Goal: Task Accomplishment & Management: Use online tool/utility

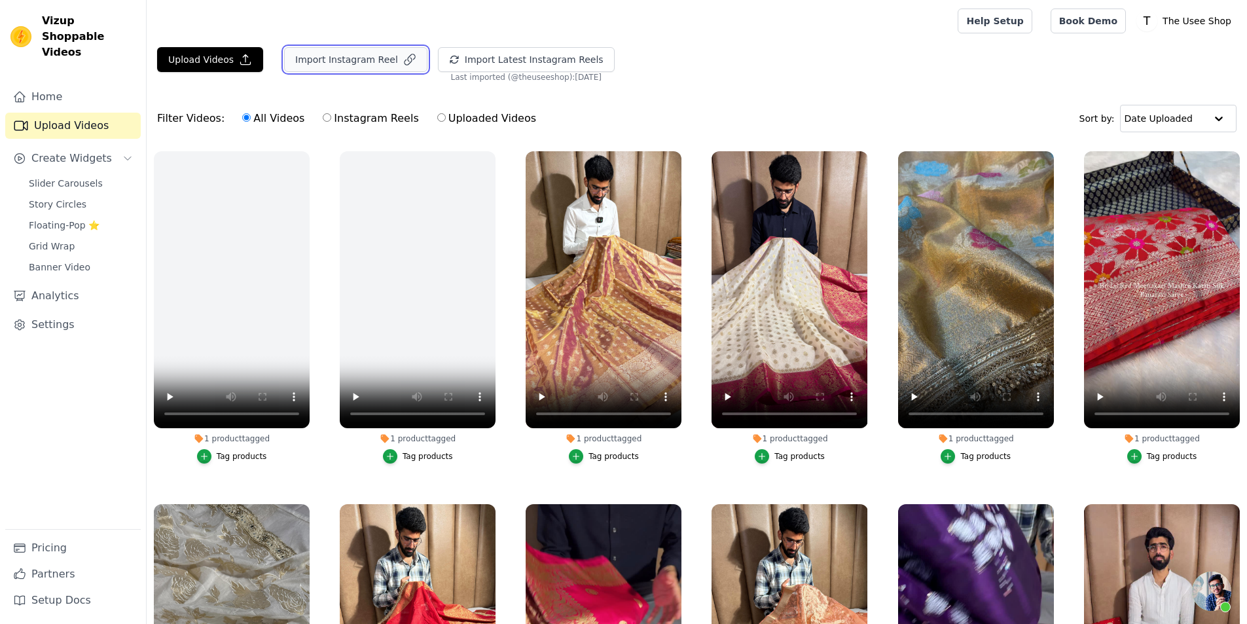
click at [336, 65] on button "Import Instagram Reel" at bounding box center [355, 59] width 143 height 25
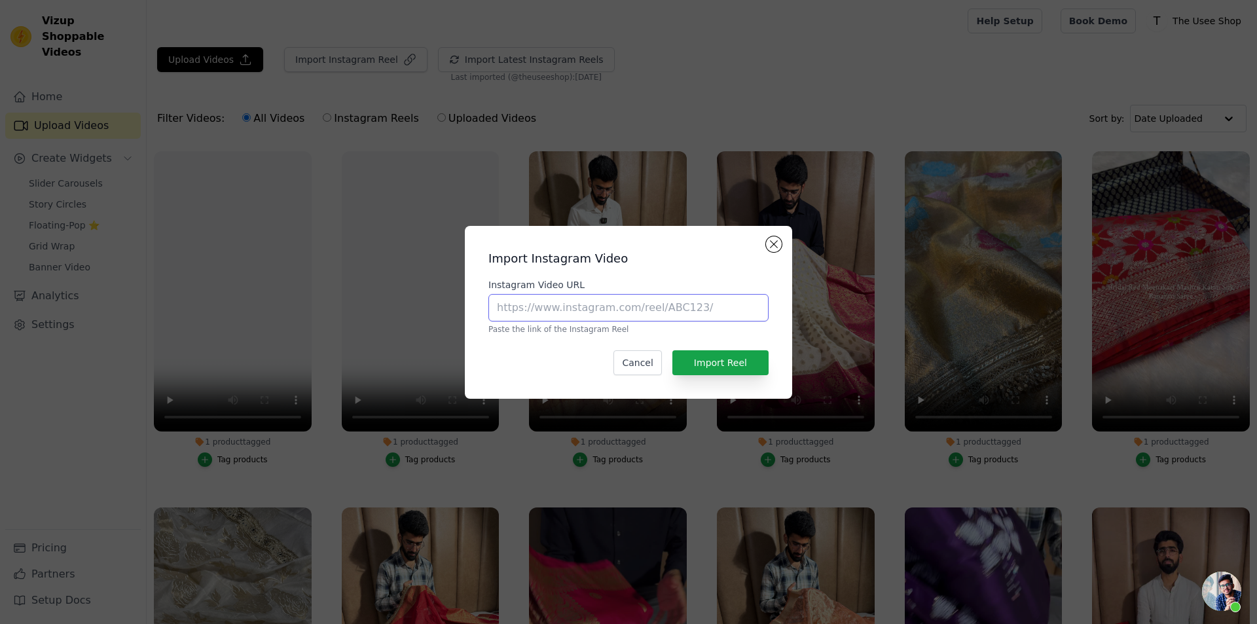
click at [602, 310] on input "Instagram Video URL" at bounding box center [628, 307] width 280 height 27
paste input "[URL][DOMAIN_NAME]"
type input "[URL][DOMAIN_NAME]"
click at [712, 354] on button "Import Reel" at bounding box center [720, 362] width 96 height 25
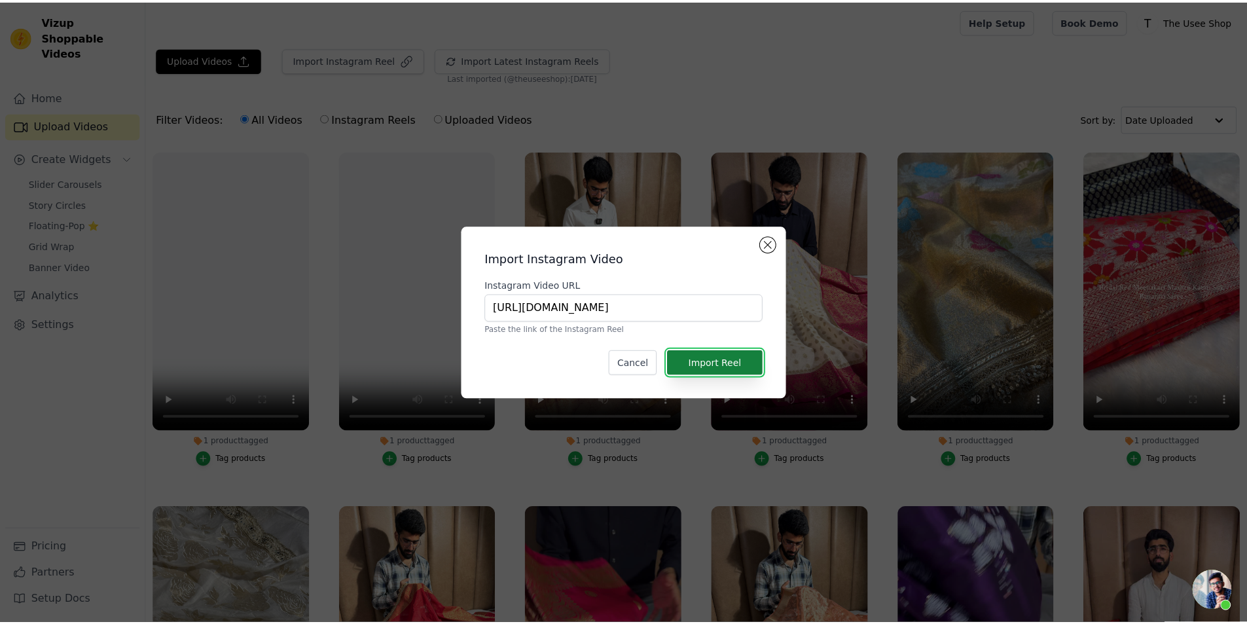
scroll to position [0, 0]
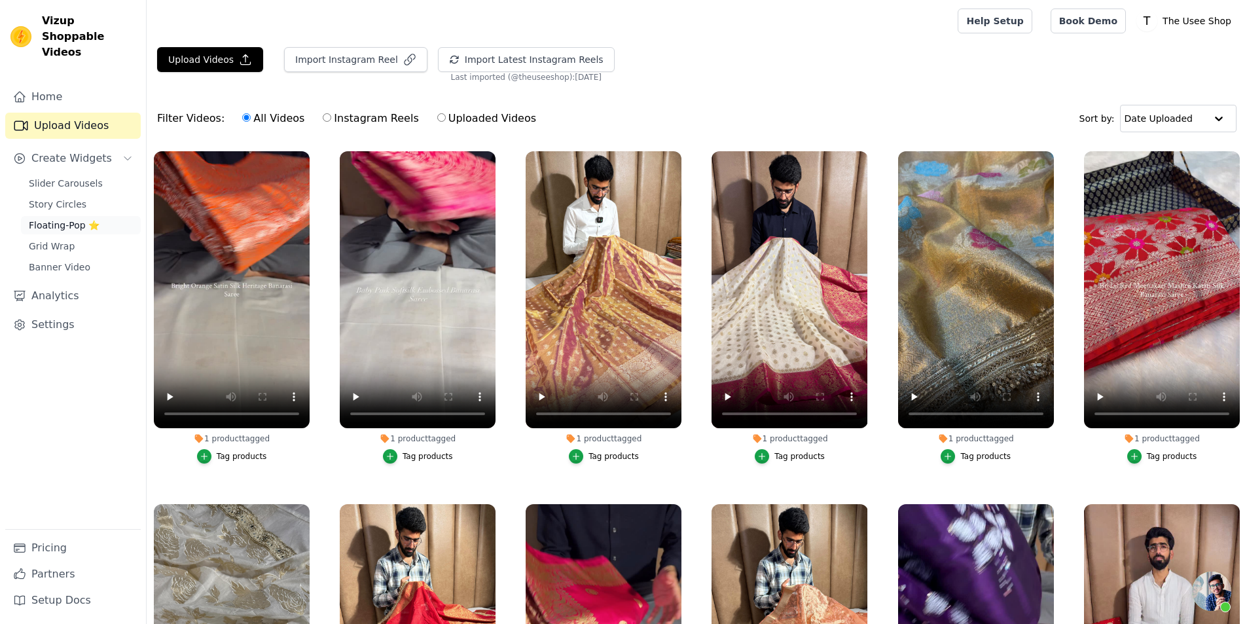
click at [91, 219] on span "Floating-Pop ⭐" at bounding box center [64, 225] width 71 height 13
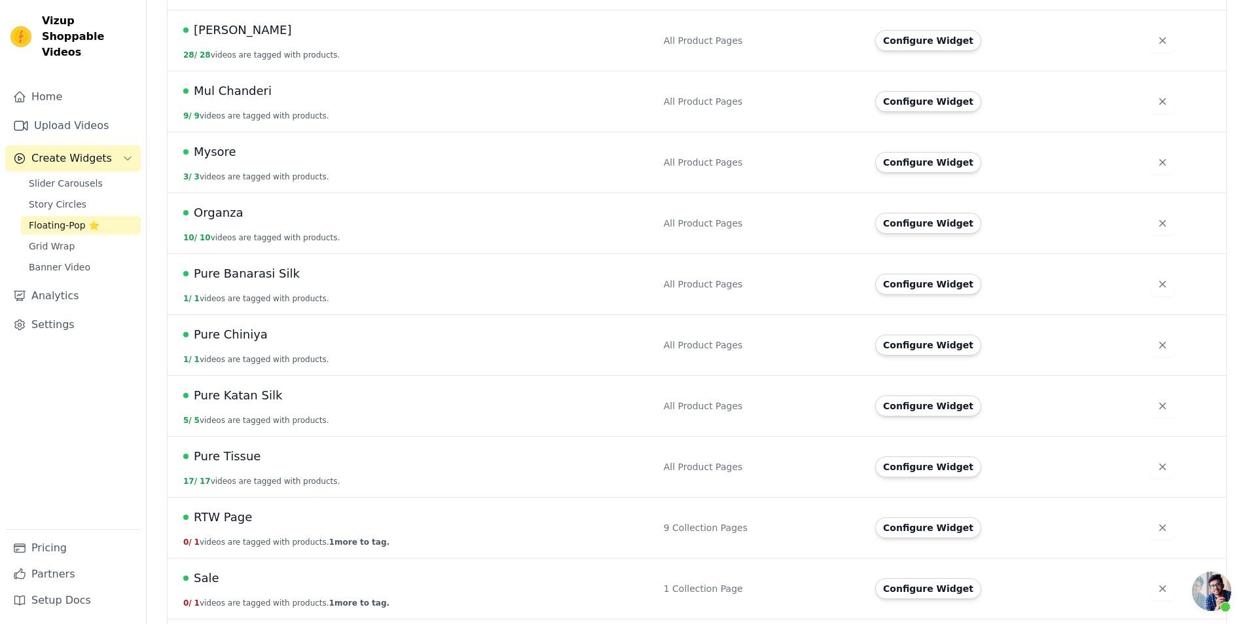
scroll to position [1048, 0]
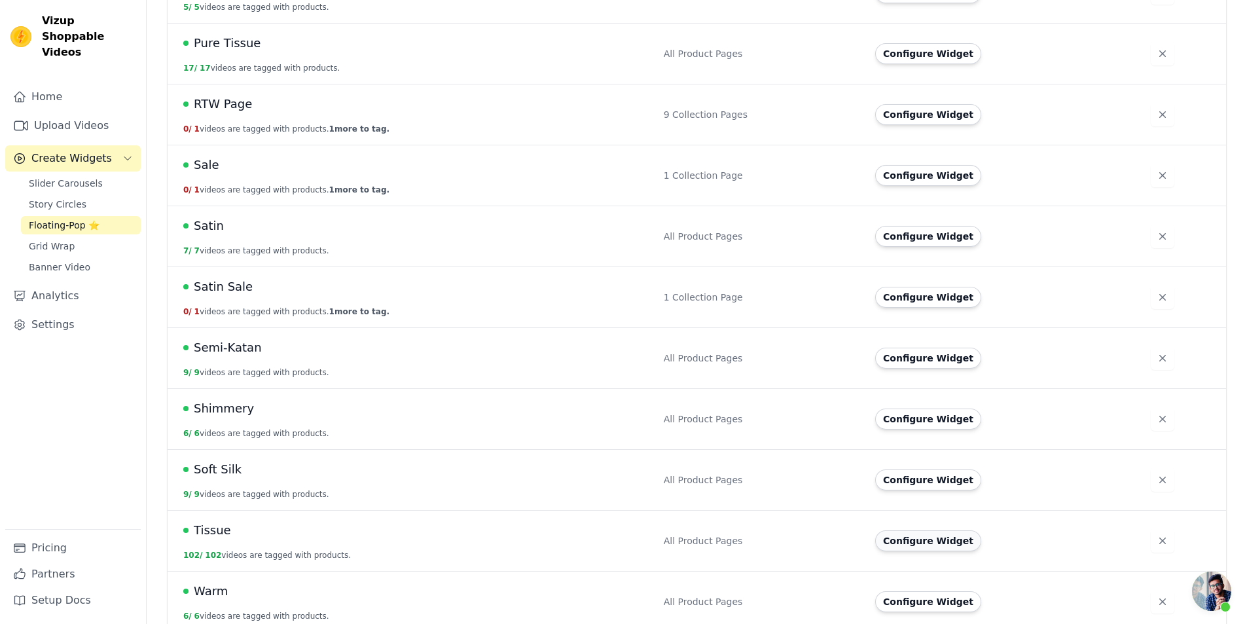
click at [943, 530] on button "Configure Widget" at bounding box center [928, 540] width 106 height 21
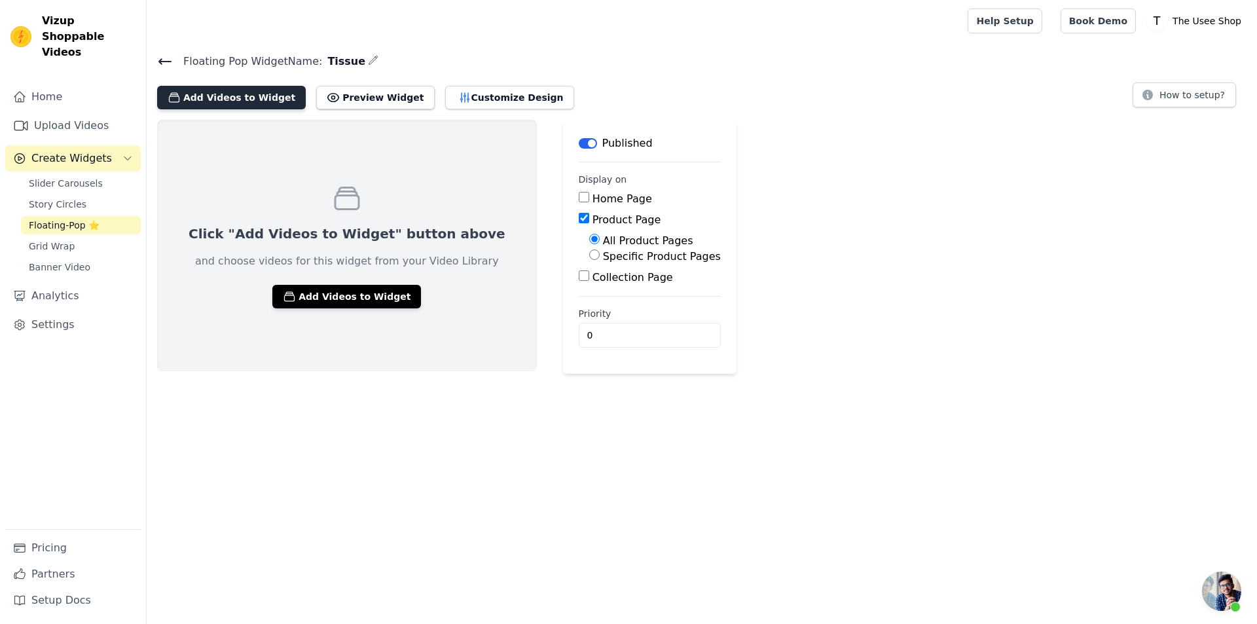
click at [248, 101] on button "Add Videos to Widget" at bounding box center [231, 98] width 149 height 24
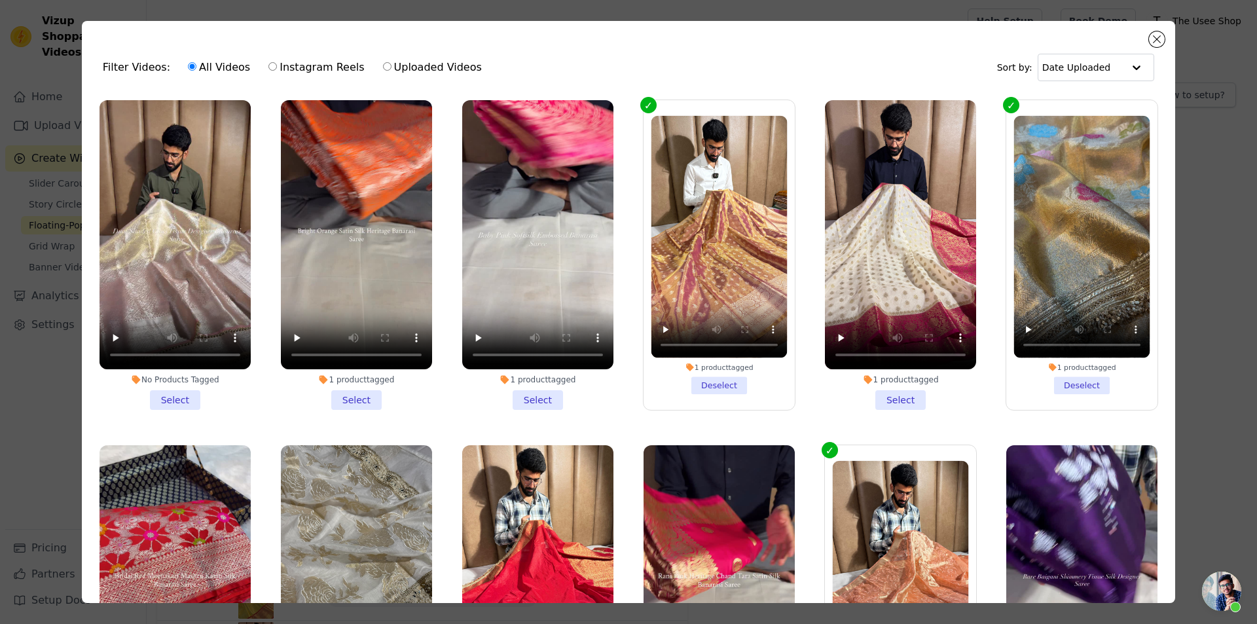
click at [173, 392] on li "No Products Tagged Select" at bounding box center [175, 255] width 151 height 310
click at [0, 0] on input "No Products Tagged Select" at bounding box center [0, 0] width 0 height 0
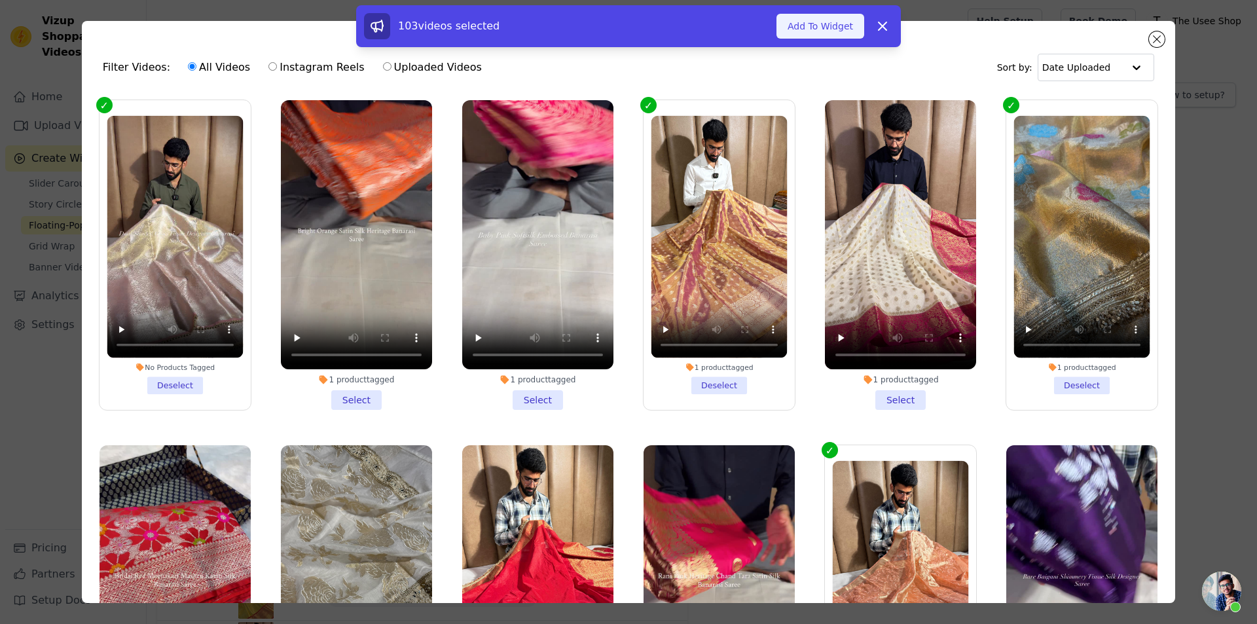
click at [807, 36] on button "Add To Widget" at bounding box center [820, 26] width 88 height 25
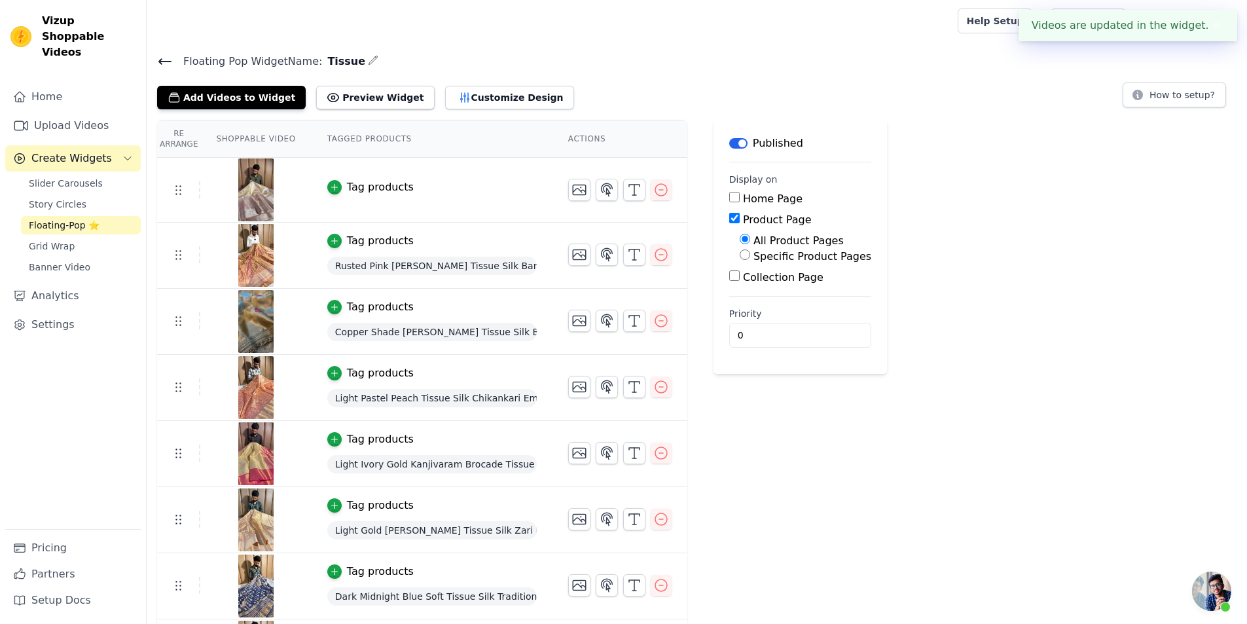
click at [336, 183] on button "Tag products" at bounding box center [370, 187] width 86 height 16
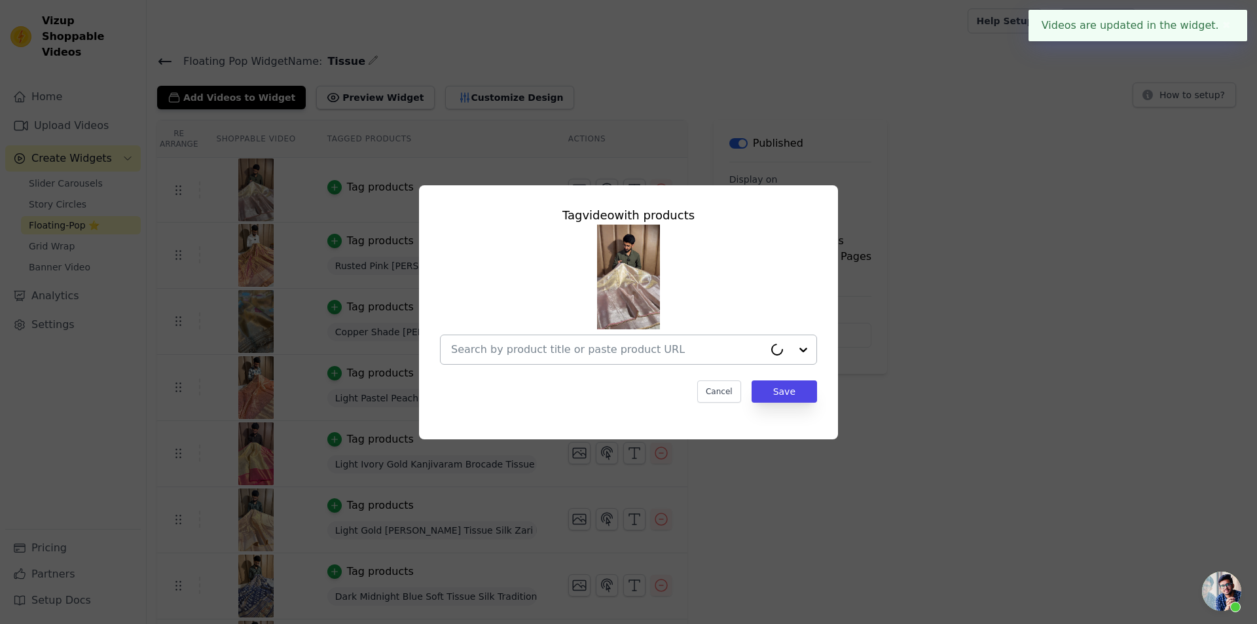
click at [609, 355] on input "text" at bounding box center [607, 350] width 313 height 16
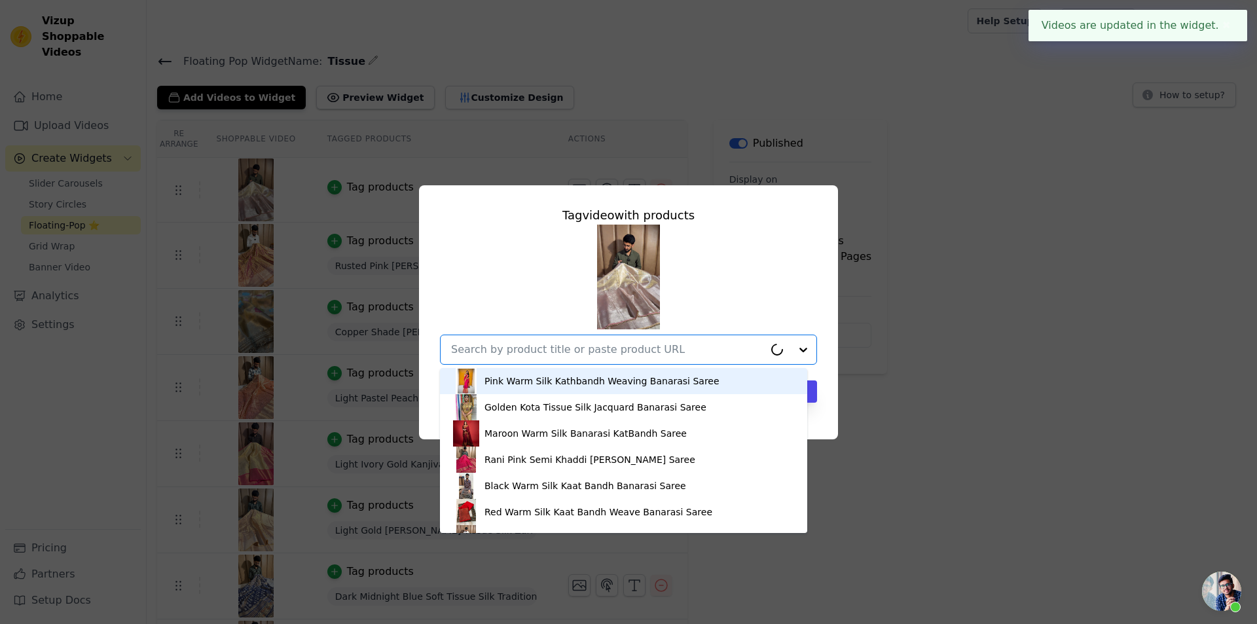
paste input "[URL][DOMAIN_NAME]"
type input "[URL][DOMAIN_NAME]"
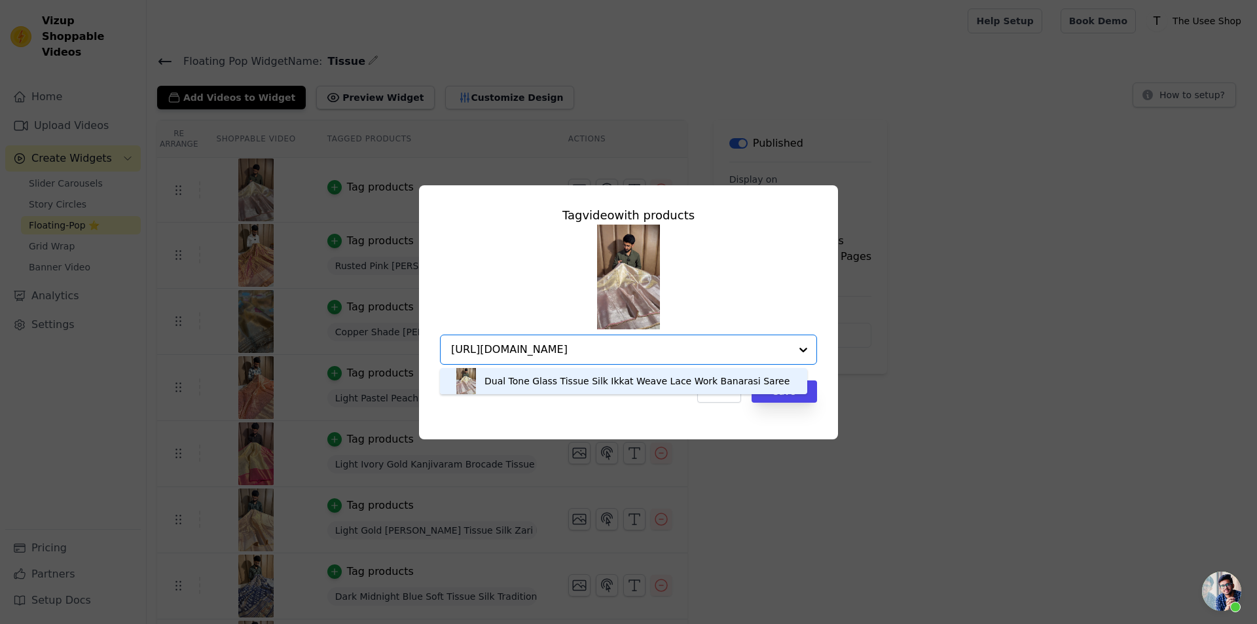
click at [569, 376] on div "Dual Tone Glass Tissue Silk Ikkat Weave Lace Work Banarasi Saree" at bounding box center [636, 380] width 305 height 13
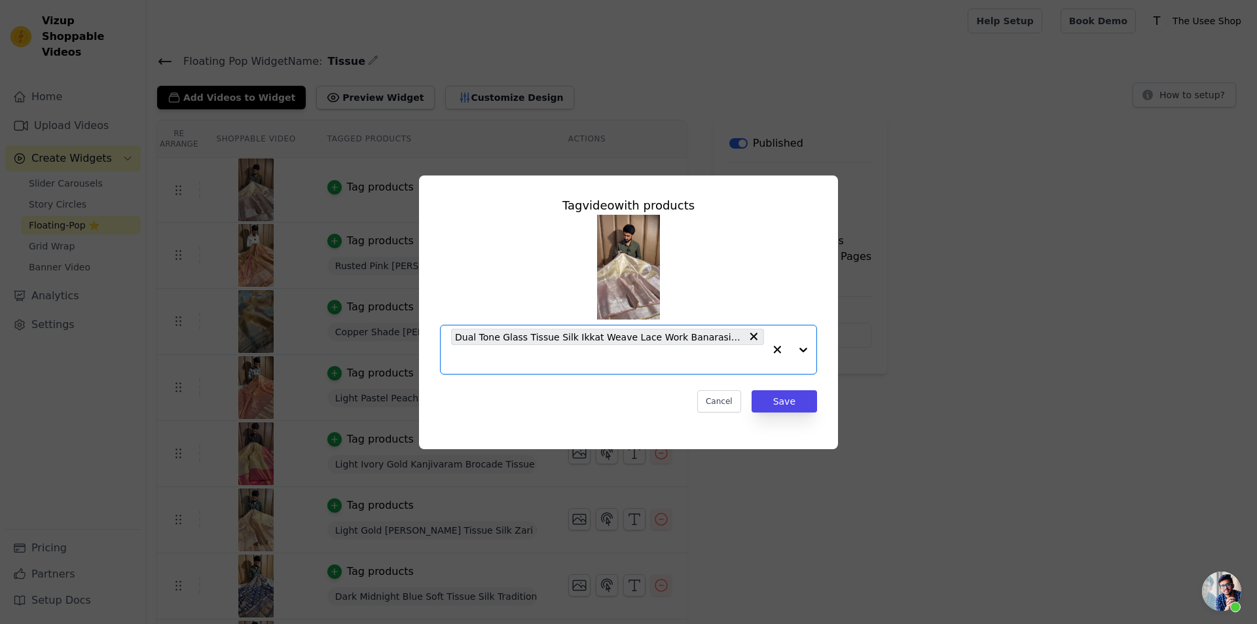
scroll to position [0, 0]
click at [769, 400] on button "Save" at bounding box center [783, 401] width 65 height 22
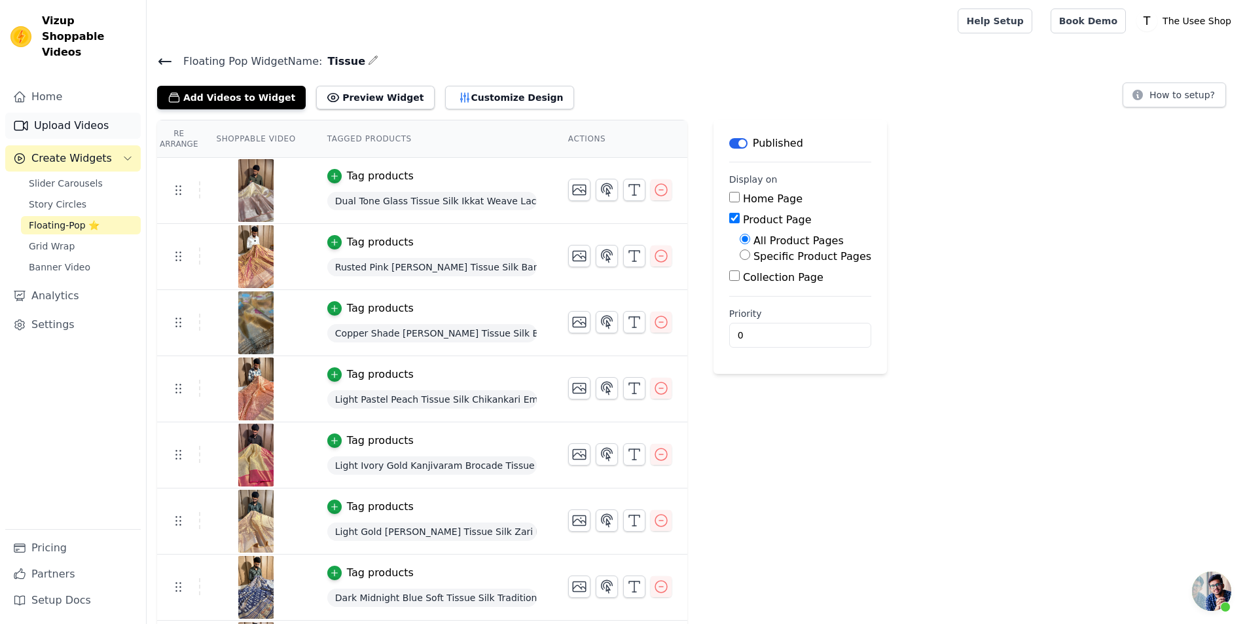
click at [88, 113] on link "Upload Videos" at bounding box center [73, 126] width 136 height 26
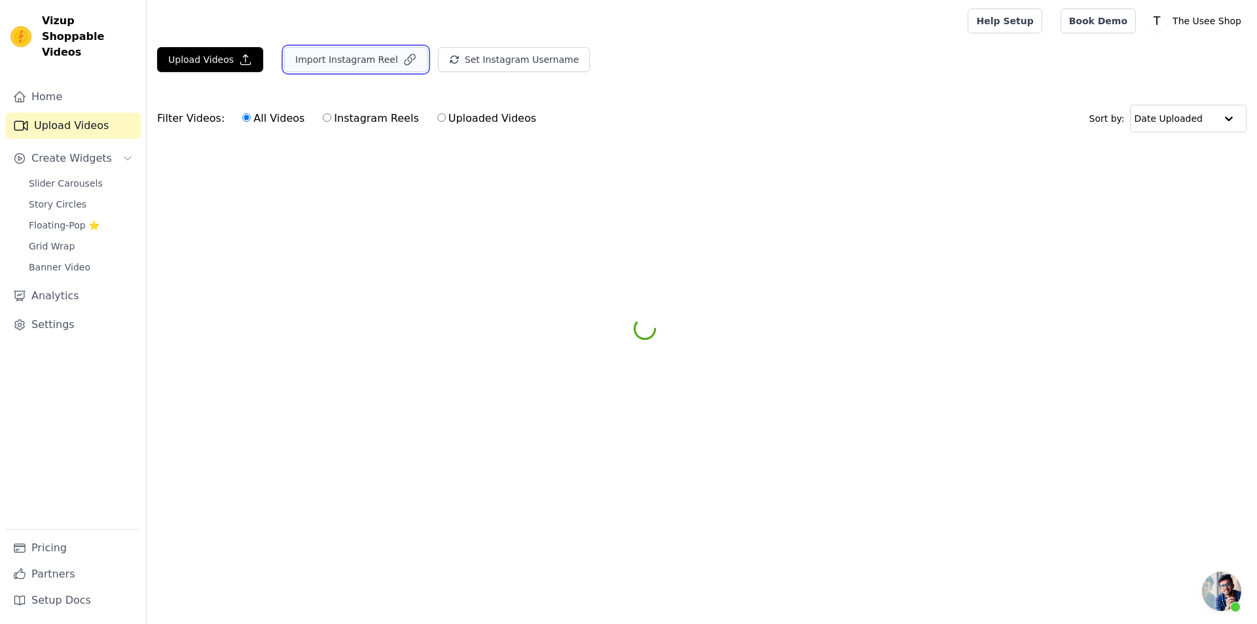
click at [368, 49] on button "Import Instagram Reel" at bounding box center [355, 59] width 143 height 25
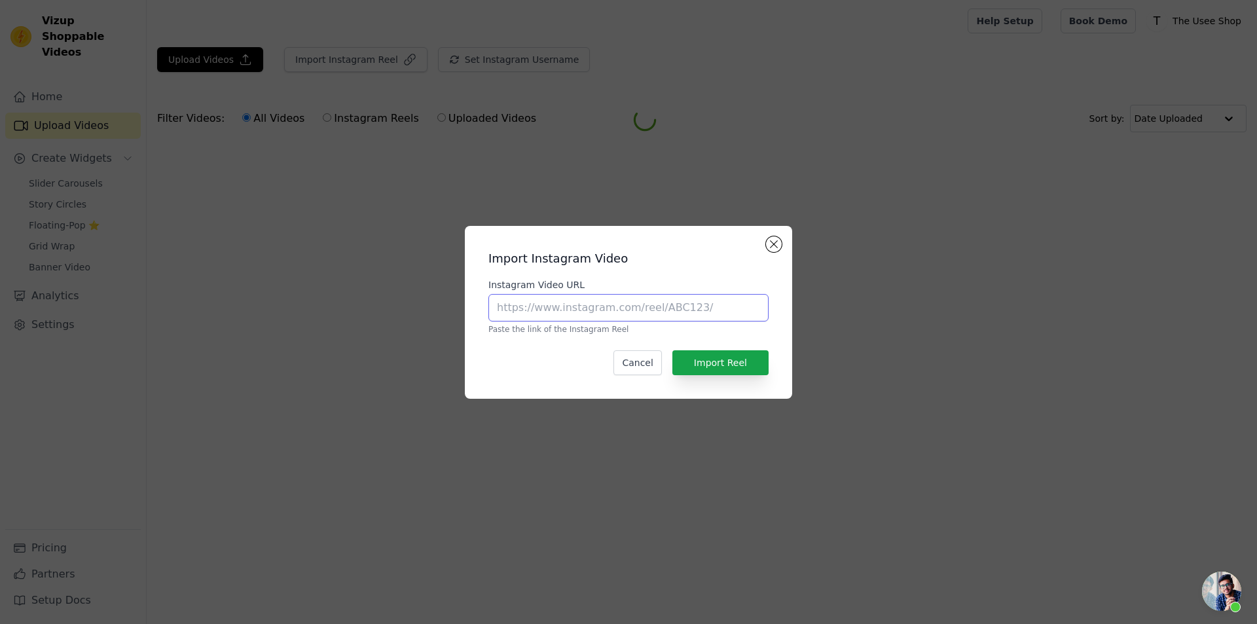
click at [626, 304] on input "Instagram Video URL" at bounding box center [628, 307] width 280 height 27
paste input "[URL][DOMAIN_NAME]"
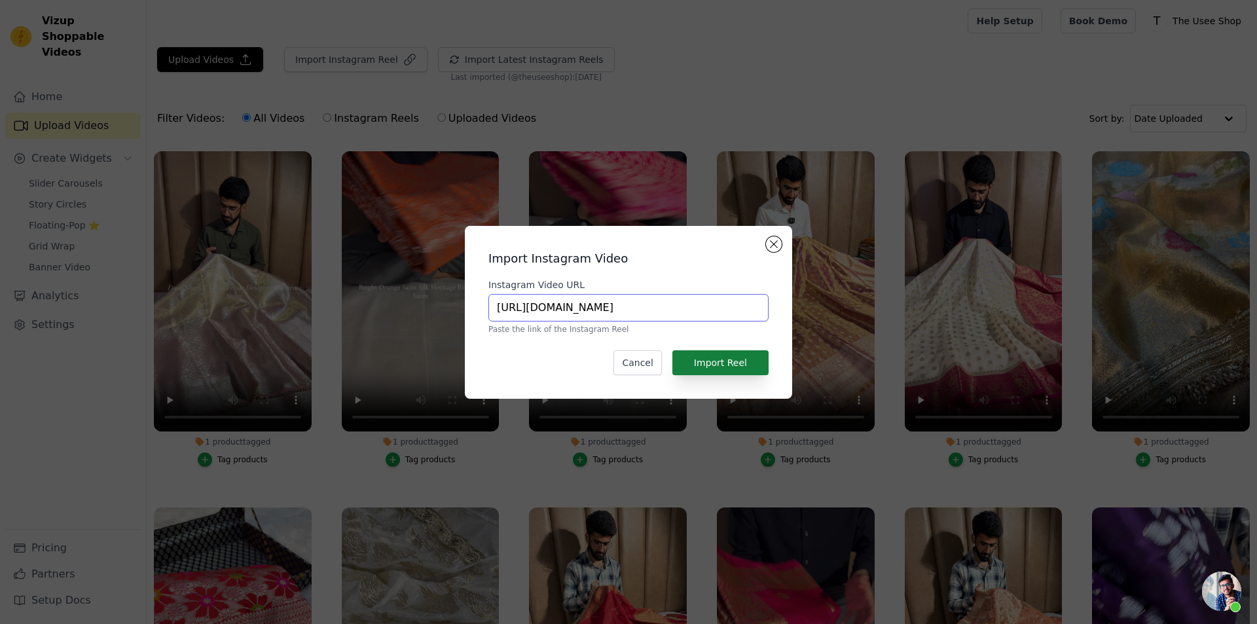
type input "[URL][DOMAIN_NAME]"
click at [710, 367] on button "Import Reel" at bounding box center [720, 362] width 96 height 25
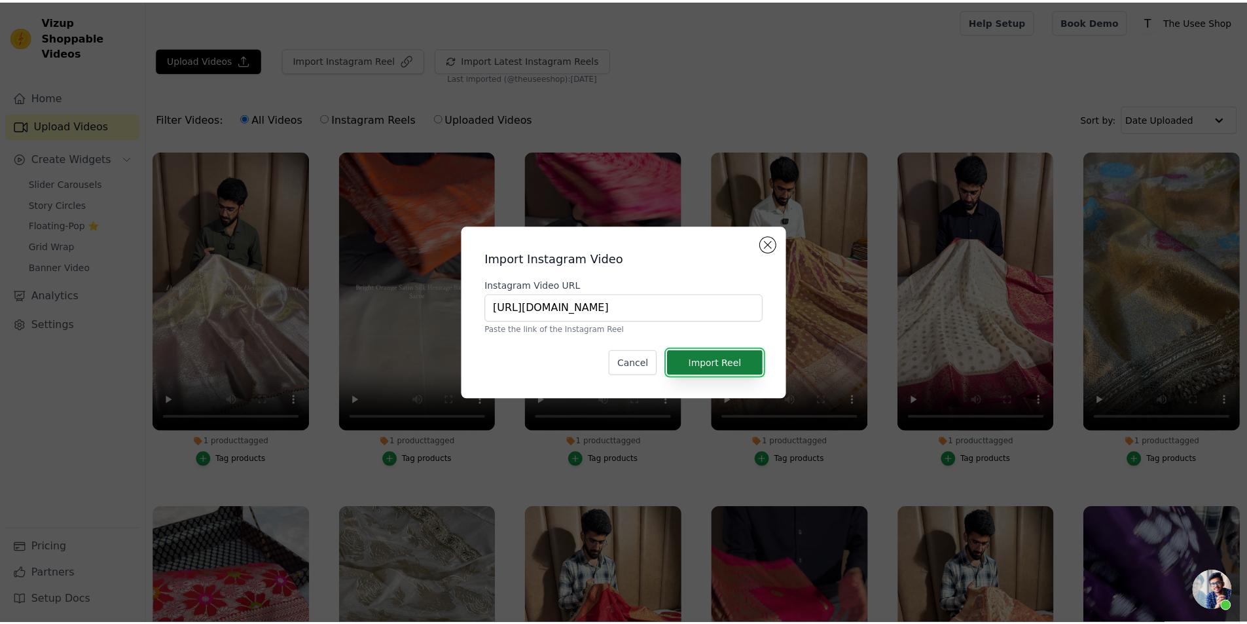
scroll to position [0, 0]
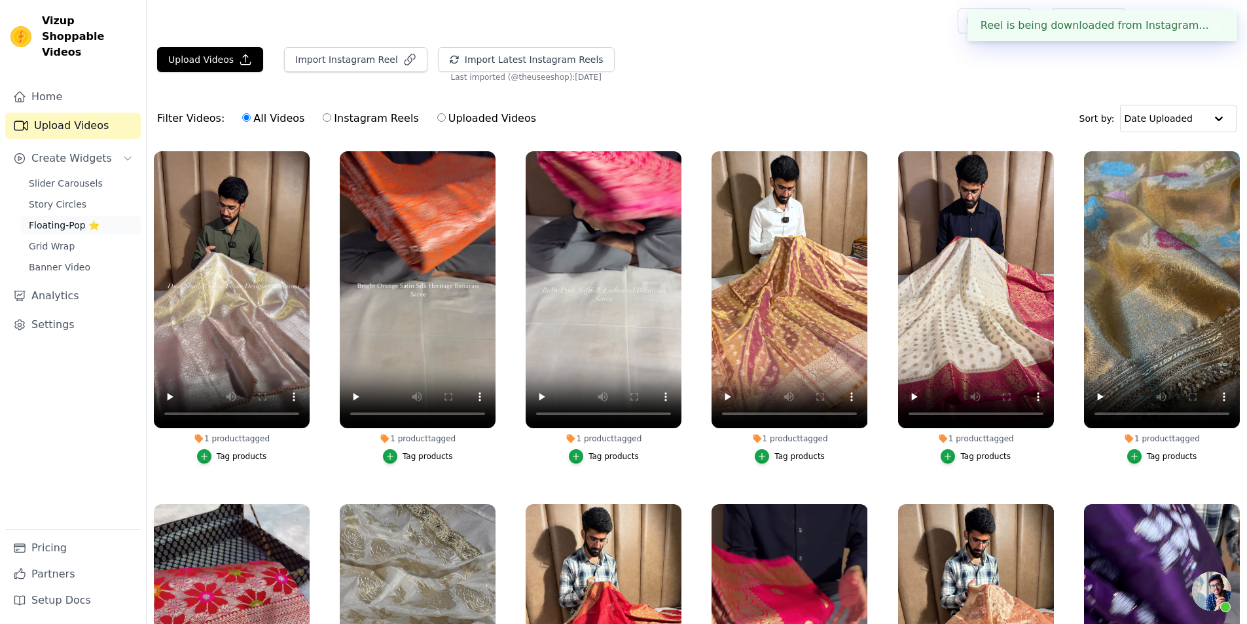
click at [63, 219] on span "Floating-Pop ⭐" at bounding box center [64, 225] width 71 height 13
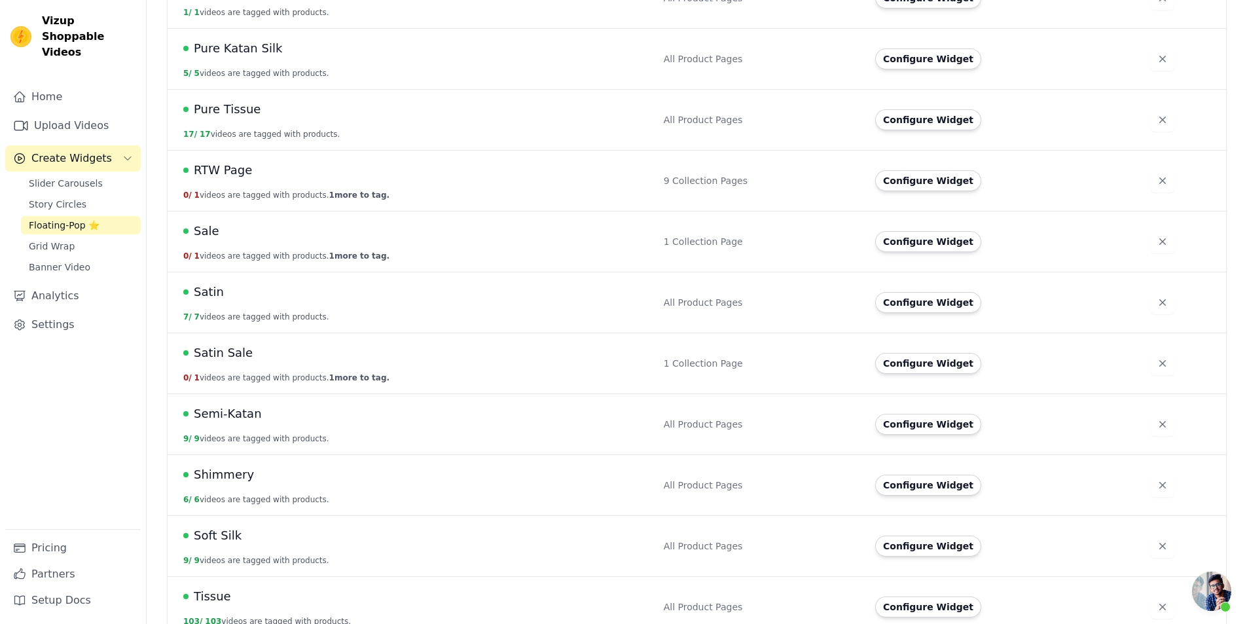
scroll to position [1048, 0]
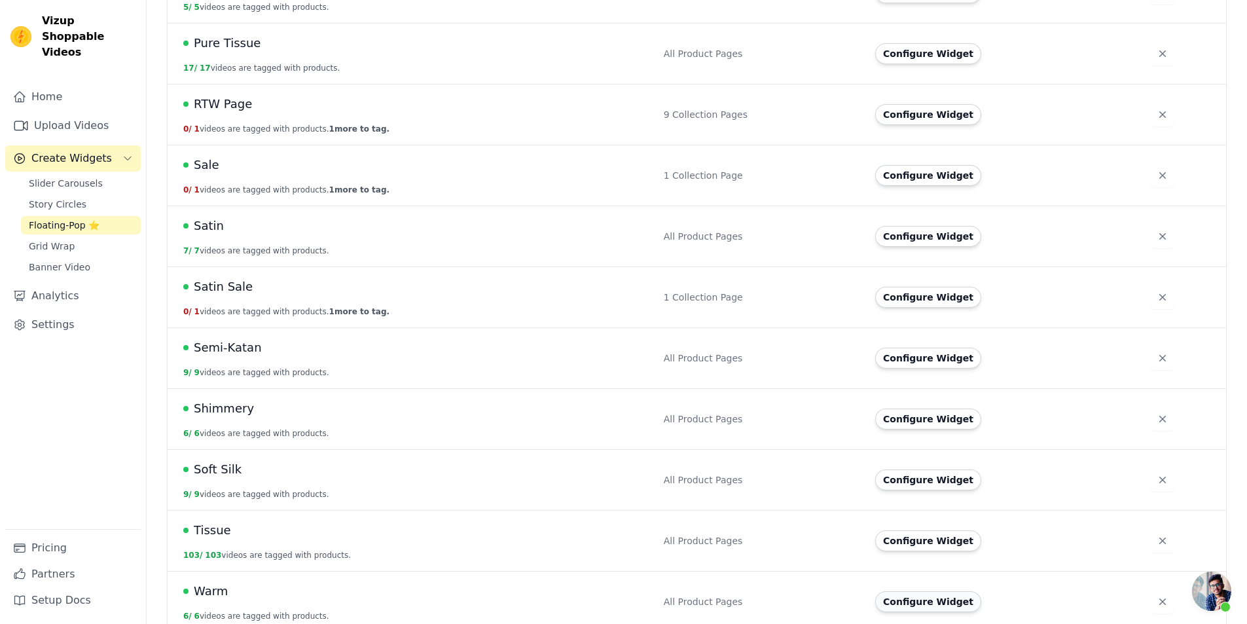
click at [940, 591] on button "Configure Widget" at bounding box center [928, 601] width 106 height 21
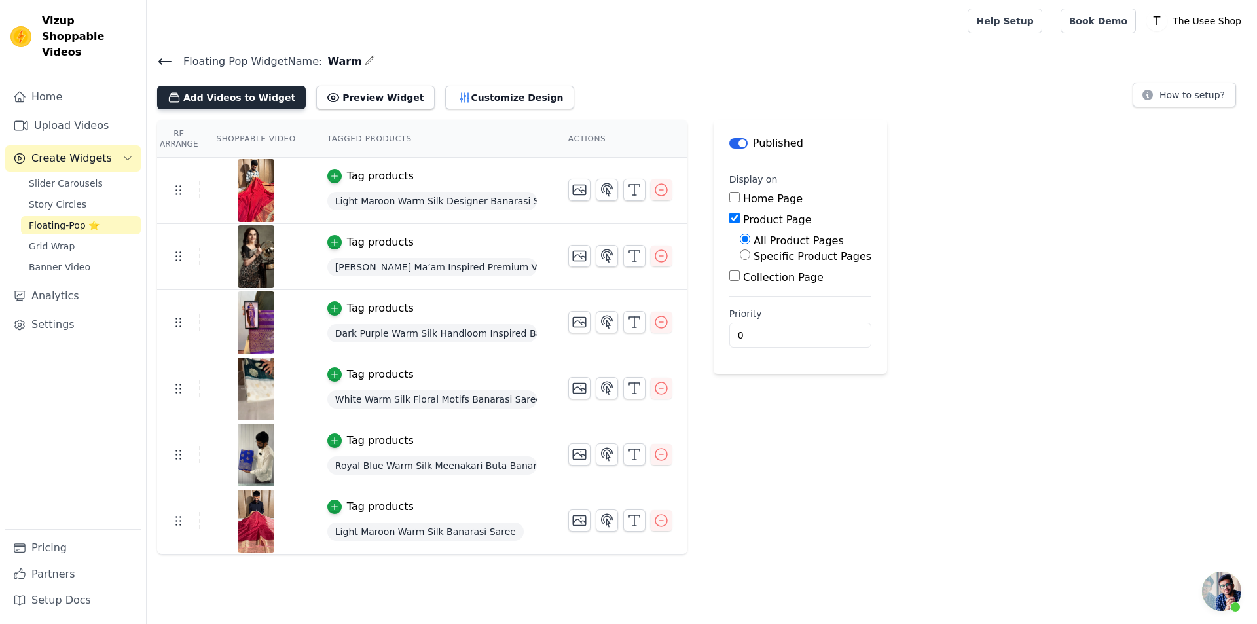
click at [234, 93] on button "Add Videos to Widget" at bounding box center [231, 98] width 149 height 24
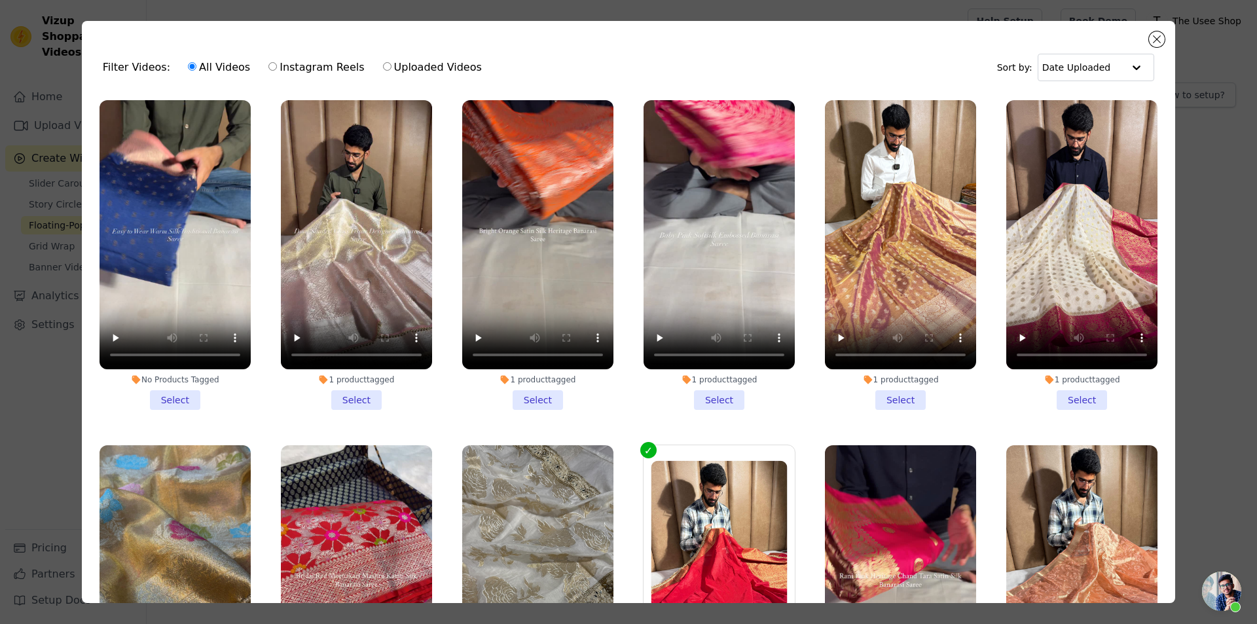
click at [181, 391] on li "No Products Tagged Select" at bounding box center [175, 255] width 151 height 310
click at [0, 0] on input "No Products Tagged Select" at bounding box center [0, 0] width 0 height 0
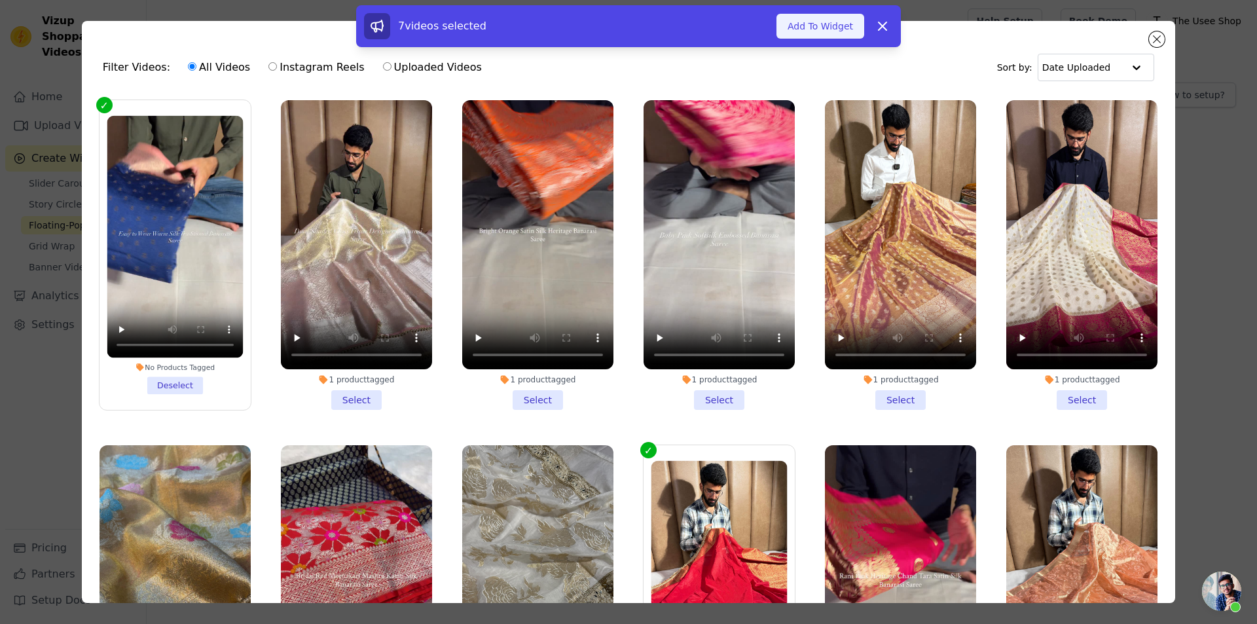
click at [812, 31] on button "Add To Widget" at bounding box center [820, 26] width 88 height 25
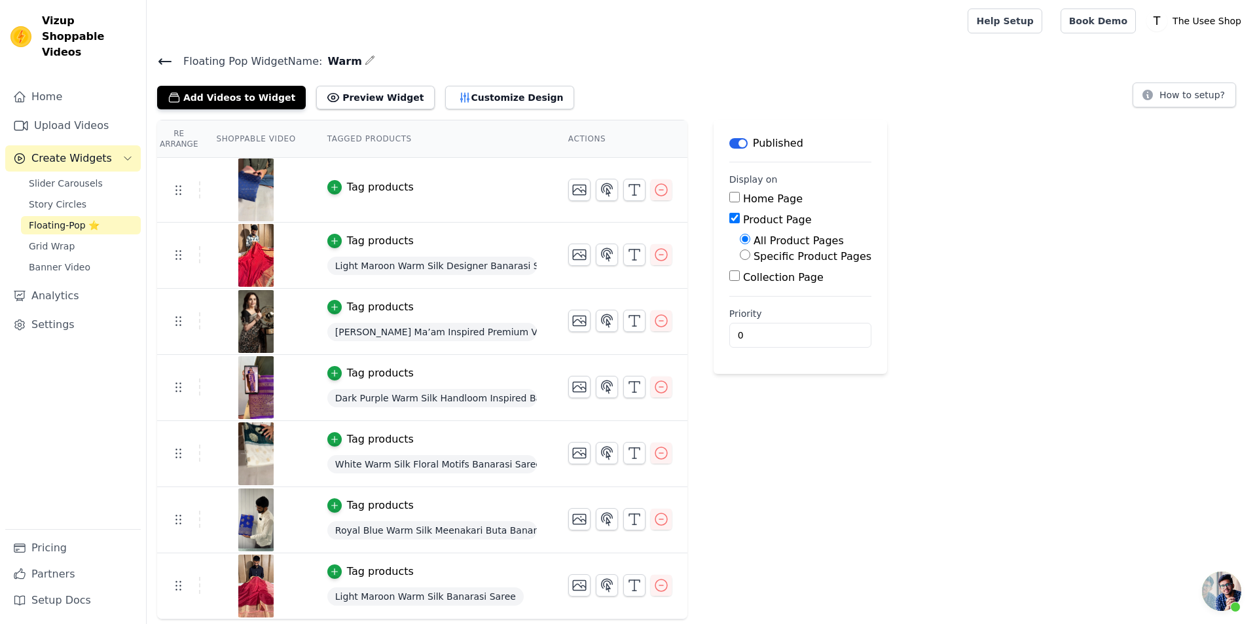
click at [354, 186] on div "Tag products" at bounding box center [380, 187] width 67 height 16
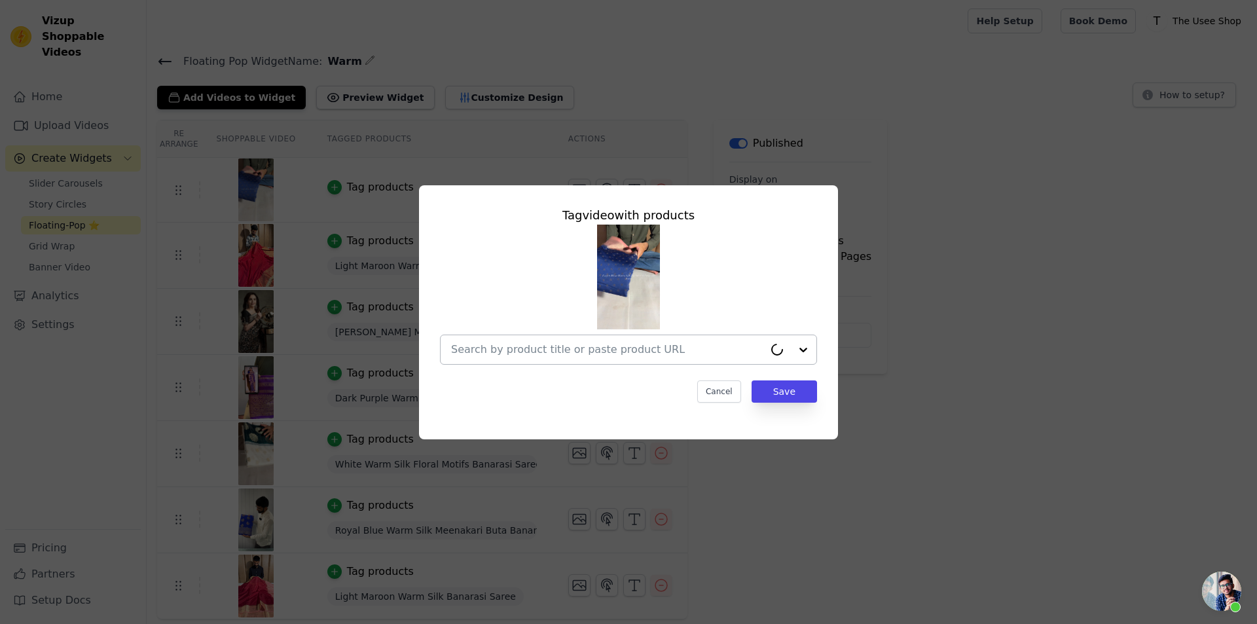
click at [539, 350] on input "text" at bounding box center [607, 350] width 313 height 16
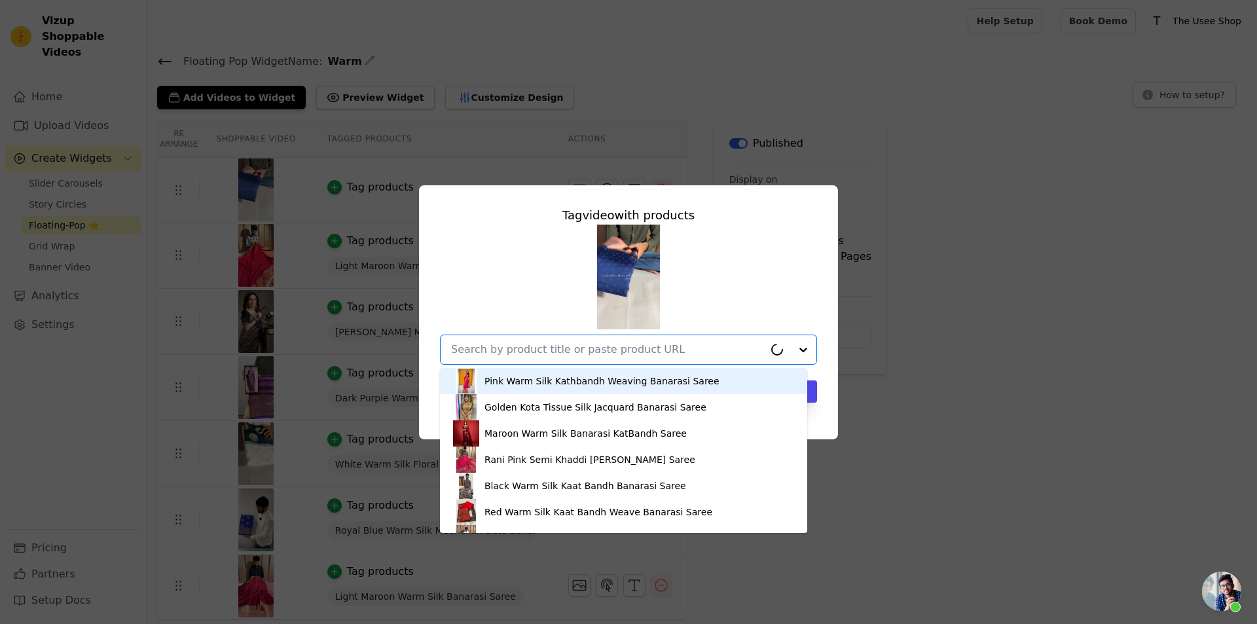
paste input "[URL][DOMAIN_NAME]"
type input "[URL][DOMAIN_NAME]"
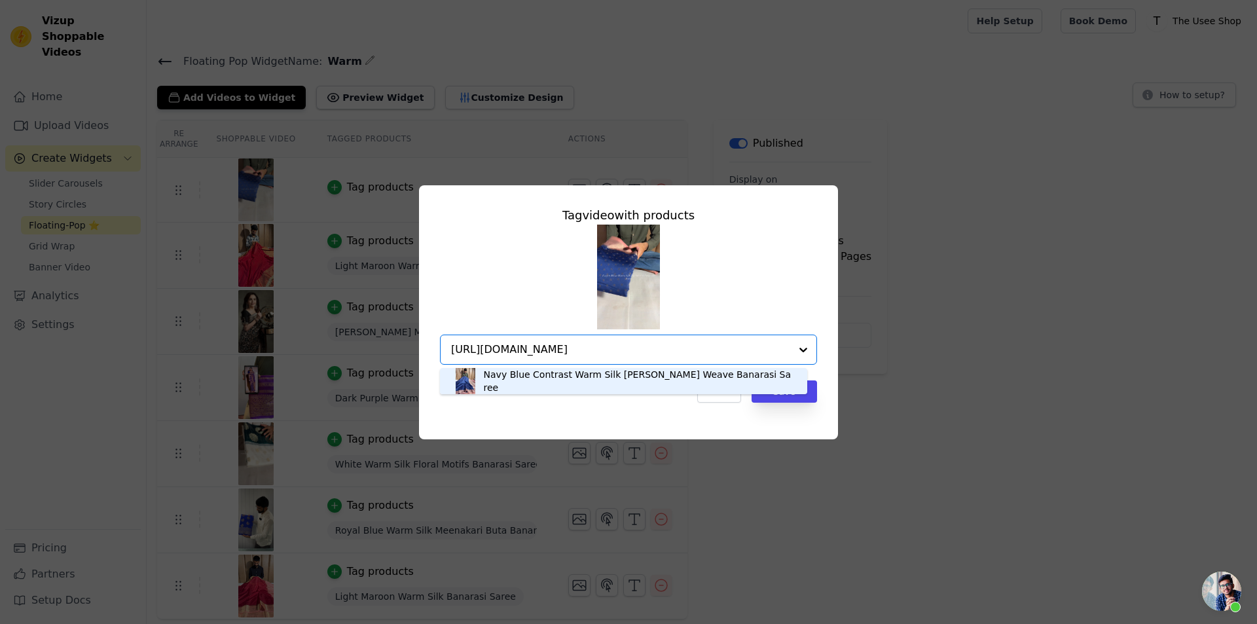
click at [559, 377] on div "Navy Blue Contrast Warm Silk [PERSON_NAME] Weave Banarasi Saree" at bounding box center [639, 381] width 310 height 26
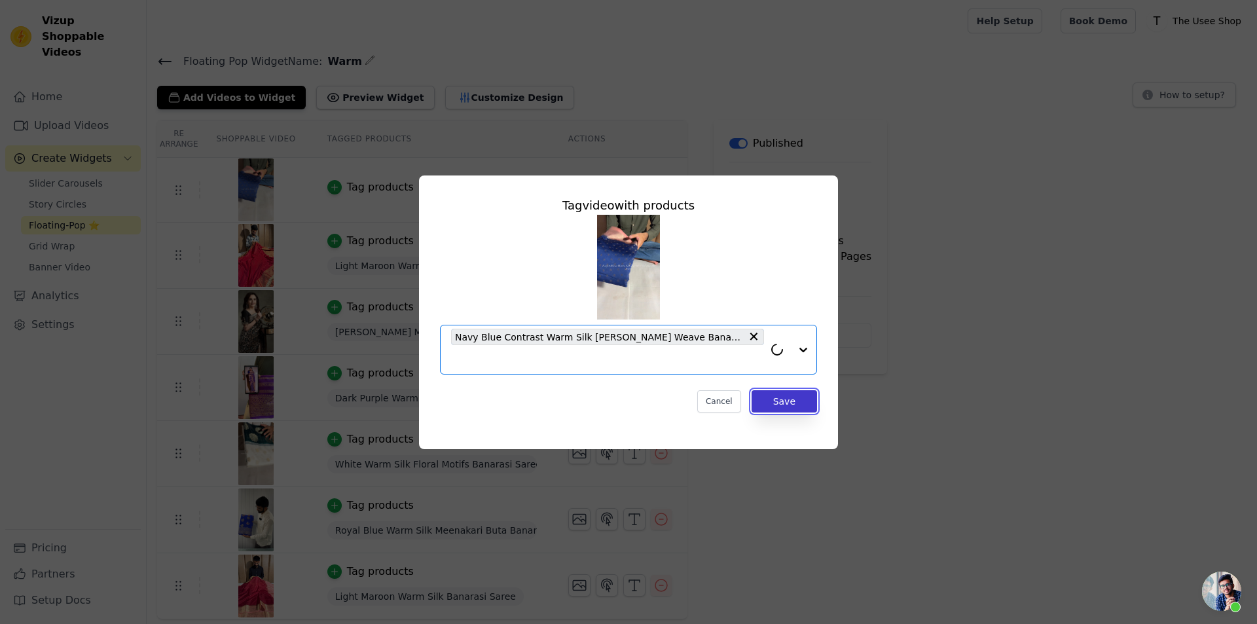
click at [782, 393] on button "Save" at bounding box center [783, 401] width 65 height 22
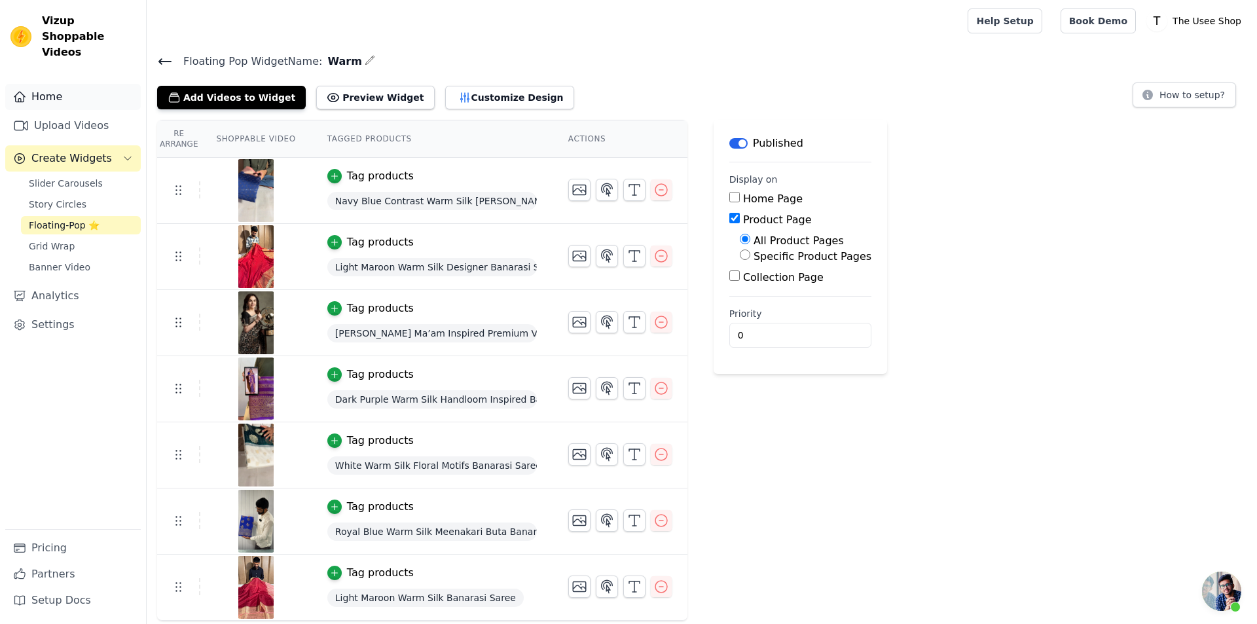
click at [75, 84] on link "Home" at bounding box center [73, 97] width 136 height 26
